Goal: Obtain resource: Download file/media

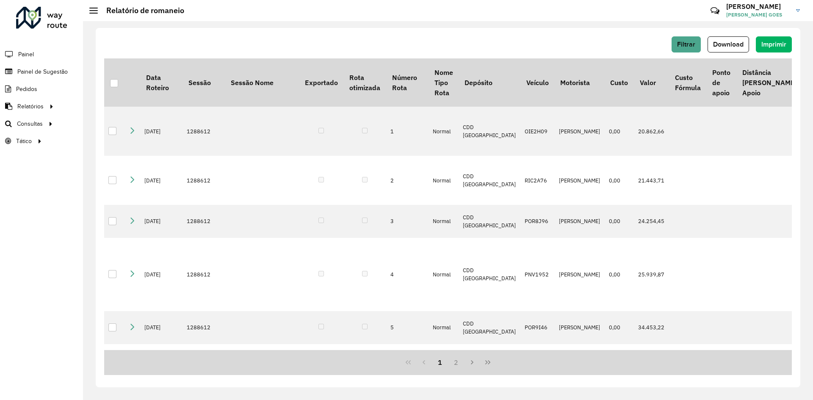
click at [38, 89] on li "Pedidos" at bounding box center [41, 89] width 83 height 17
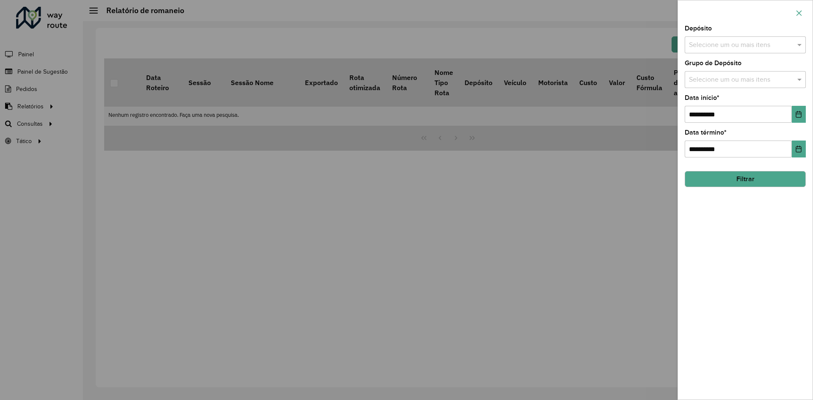
click at [800, 15] on icon "button" at bounding box center [799, 13] width 7 height 7
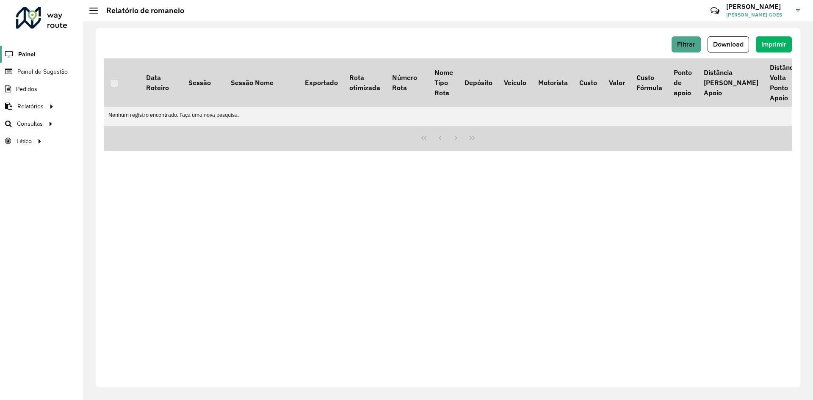
click at [27, 51] on span "Painel" at bounding box center [26, 54] width 17 height 9
click at [50, 72] on span "Painel de Sugestão" at bounding box center [43, 71] width 53 height 9
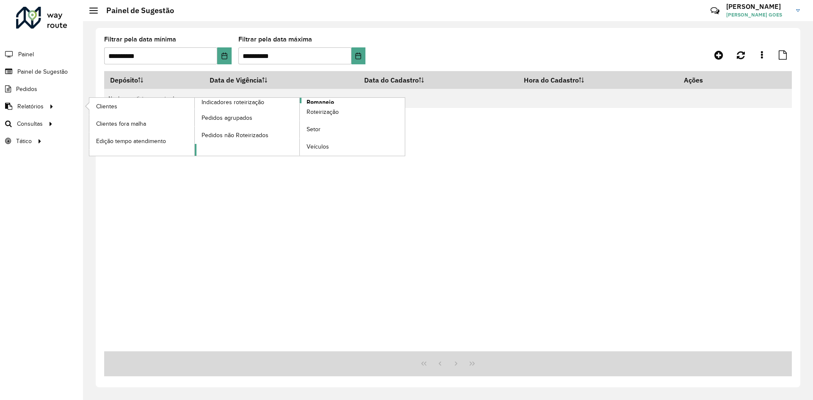
click at [327, 101] on span "Romaneio" at bounding box center [321, 102] width 28 height 9
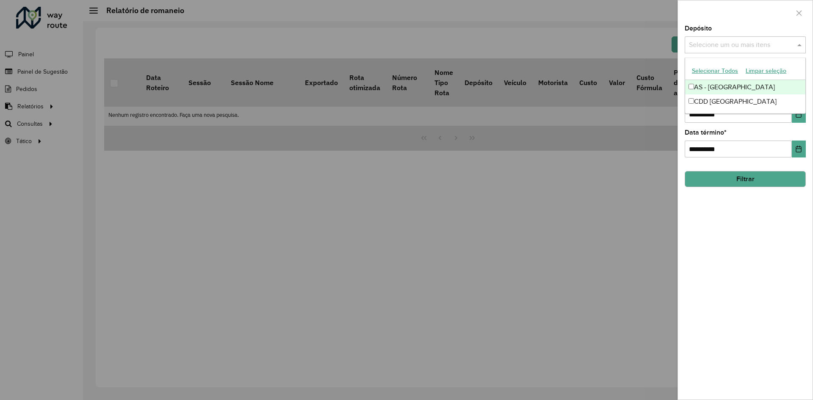
click at [779, 47] on input "text" at bounding box center [741, 45] width 108 height 10
click at [714, 99] on div "CDD [GEOGRAPHIC_DATA]" at bounding box center [746, 101] width 120 height 14
click at [737, 28] on div "Depósito Selecione um ou mais itens CDD Fortaleza × ×" at bounding box center [745, 39] width 121 height 28
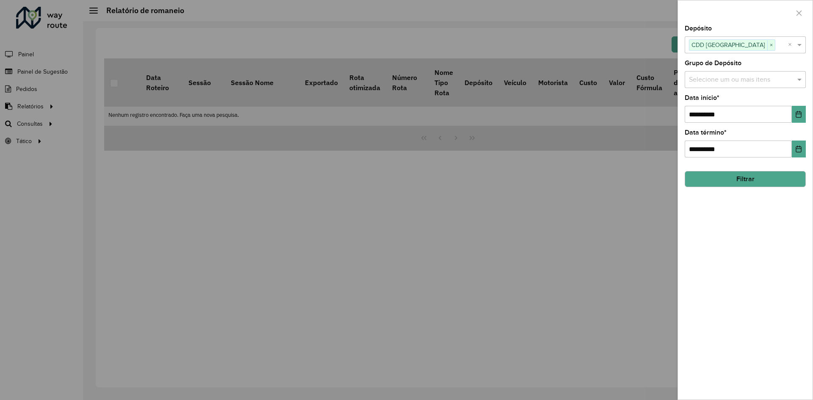
click at [736, 79] on input "text" at bounding box center [741, 80] width 108 height 10
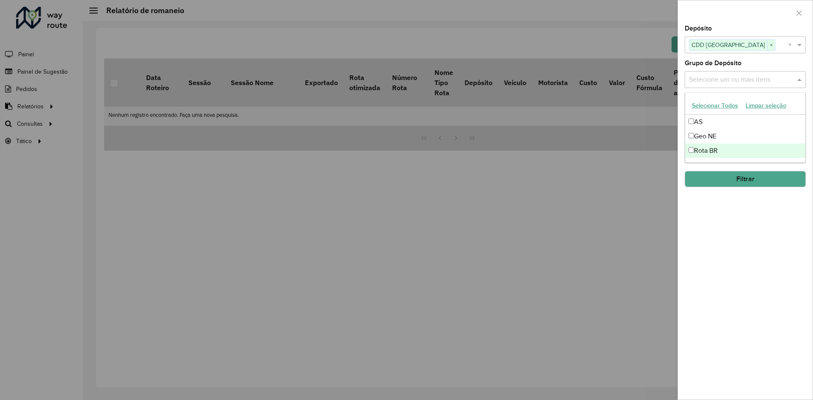
click at [714, 152] on div "Rota BR" at bounding box center [746, 151] width 120 height 14
click at [722, 260] on div "**********" at bounding box center [745, 212] width 135 height 375
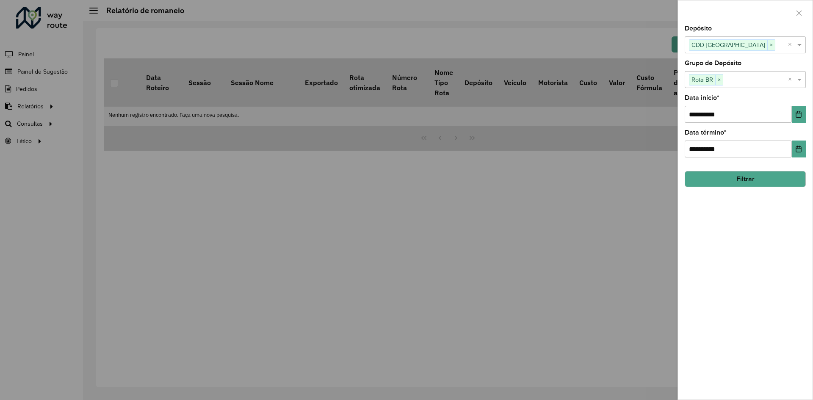
click at [750, 178] on button "Filtrar" at bounding box center [745, 179] width 121 height 16
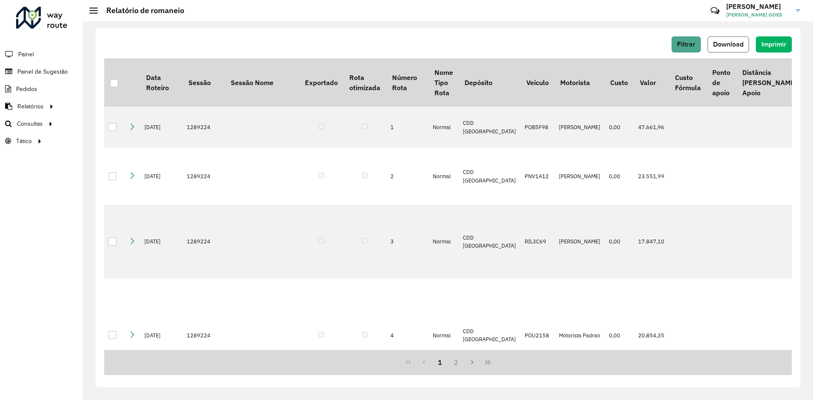
click at [721, 42] on span "Download" at bounding box center [729, 44] width 31 height 7
